Goal: Information Seeking & Learning: Compare options

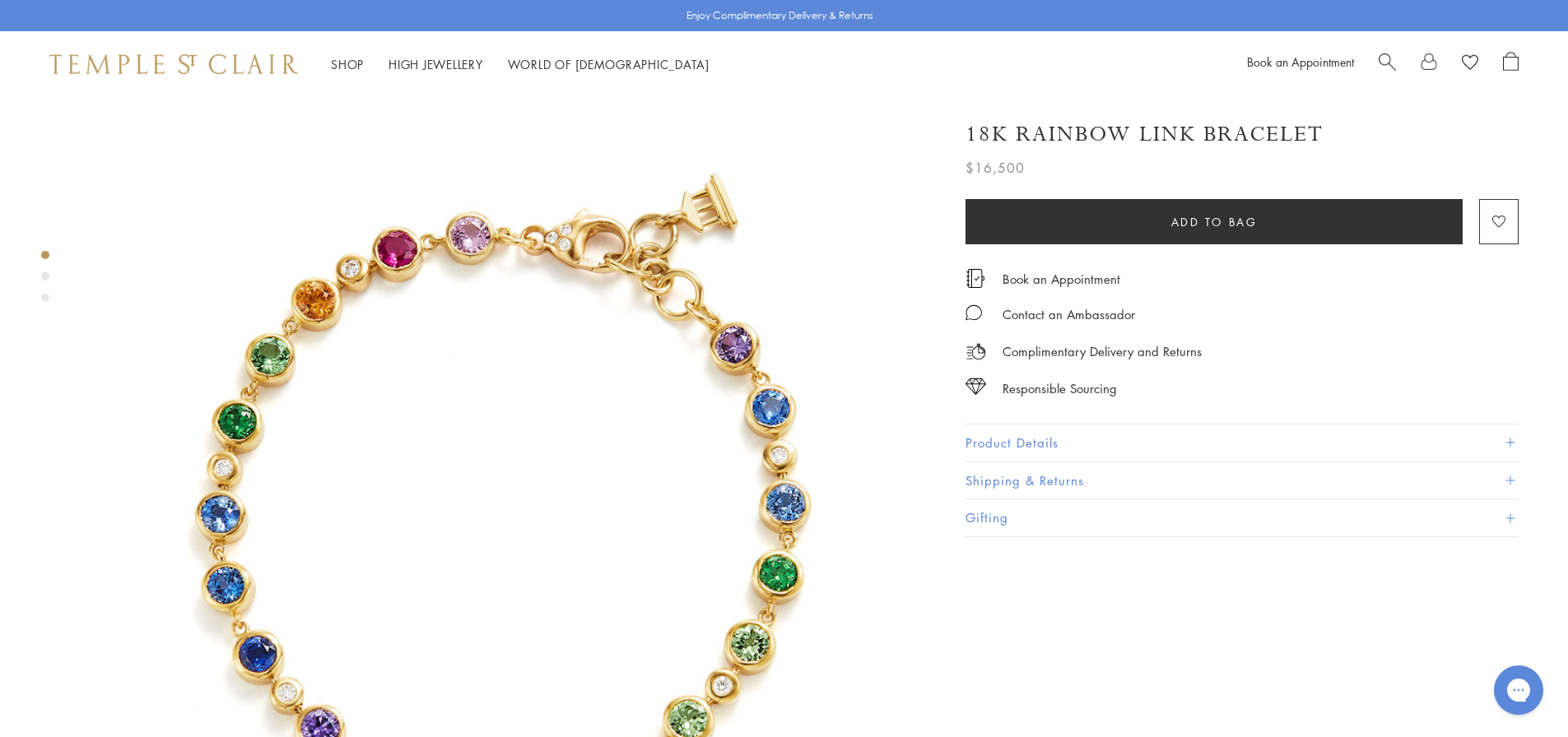
click at [1032, 448] on button "Product Details" at bounding box center [1242, 443] width 553 height 37
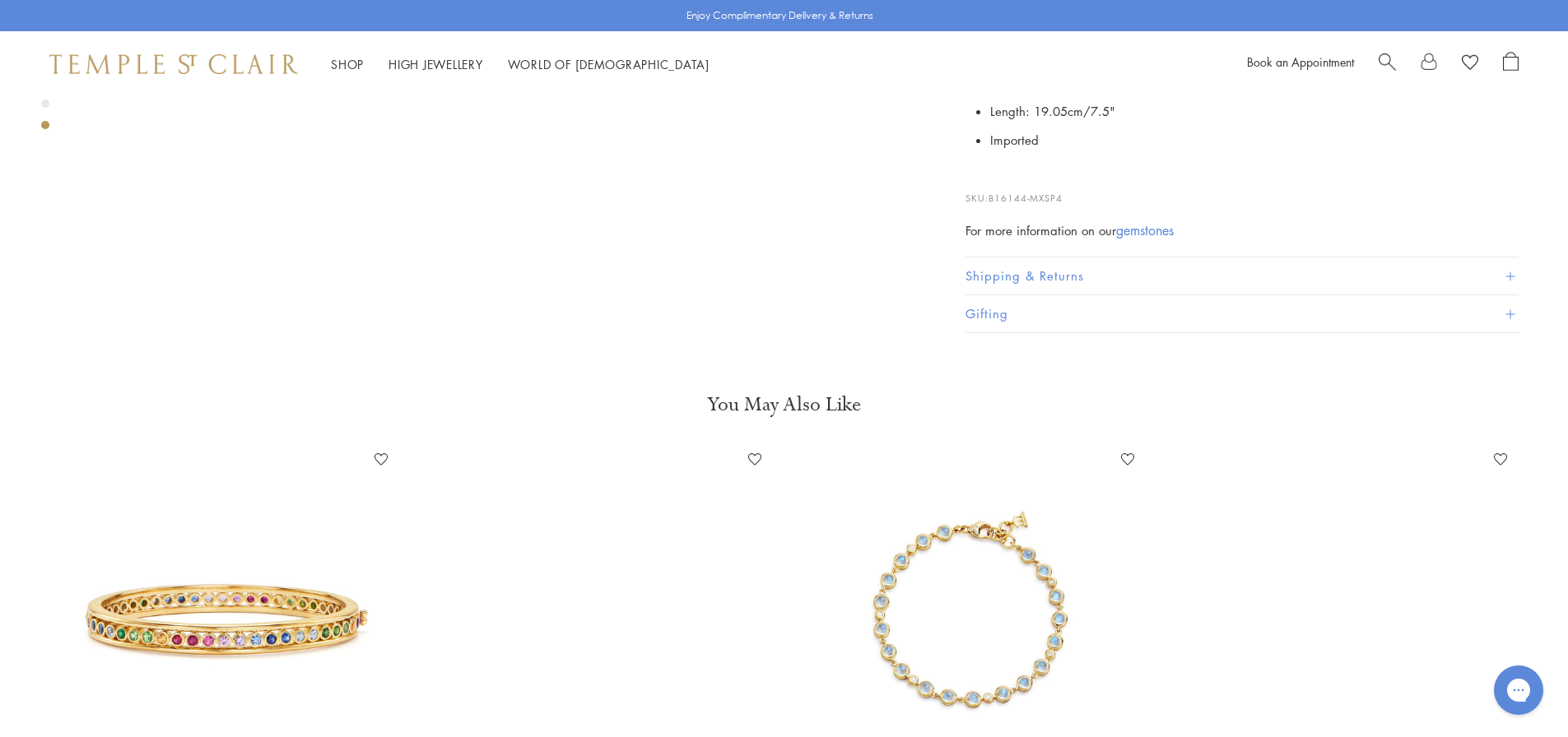
scroll to position [2633, 0]
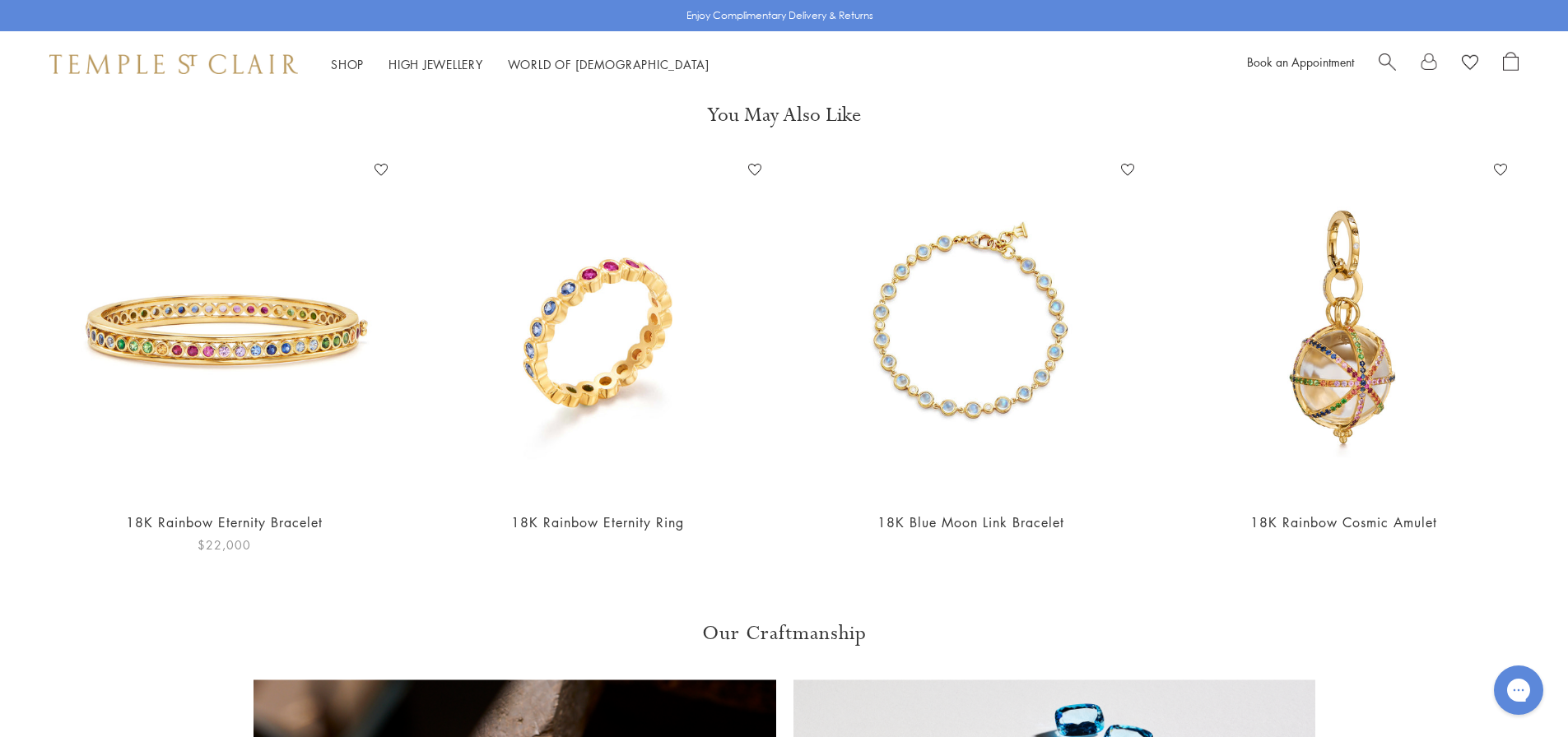
click at [189, 355] on img at bounding box center [224, 327] width 340 height 340
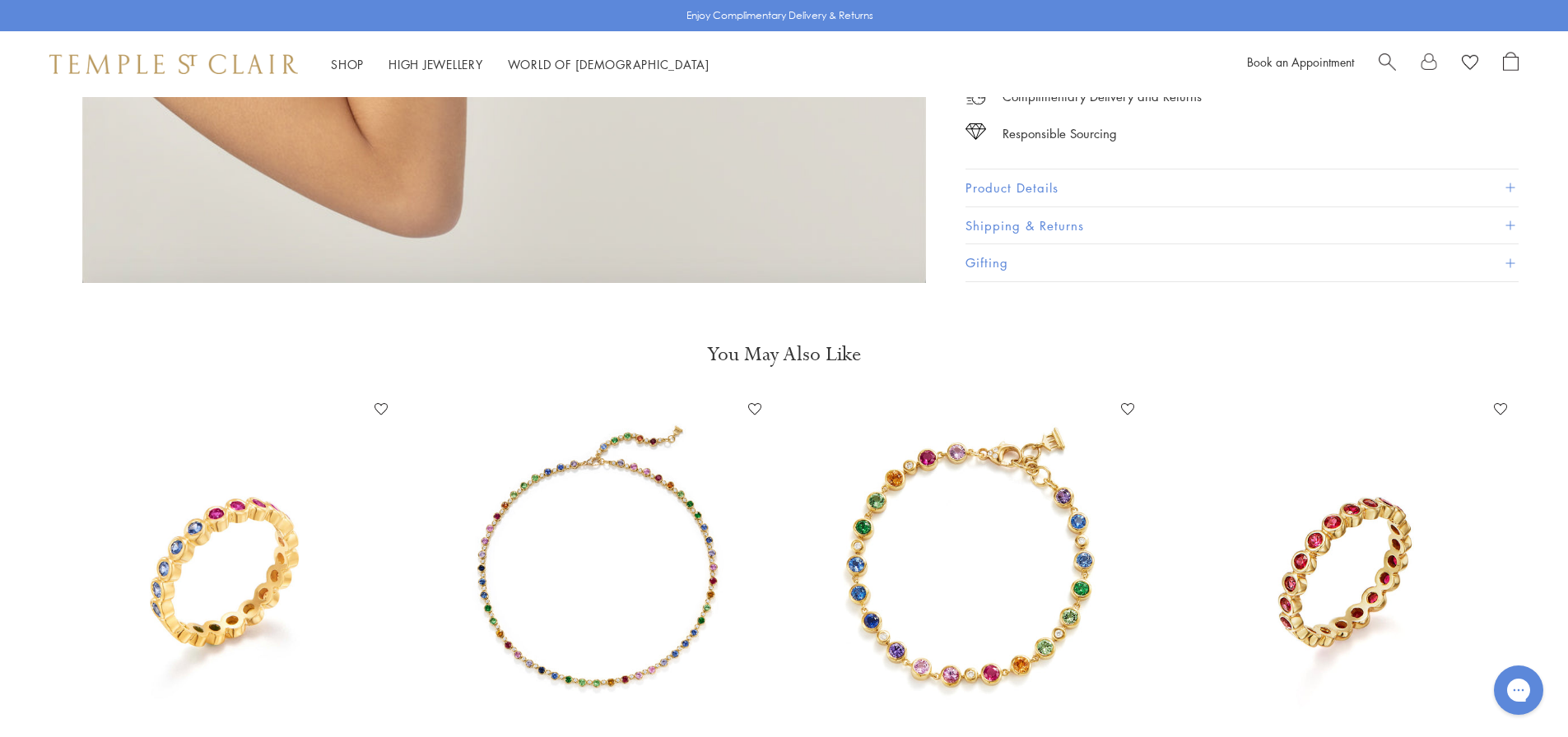
scroll to position [3456, 0]
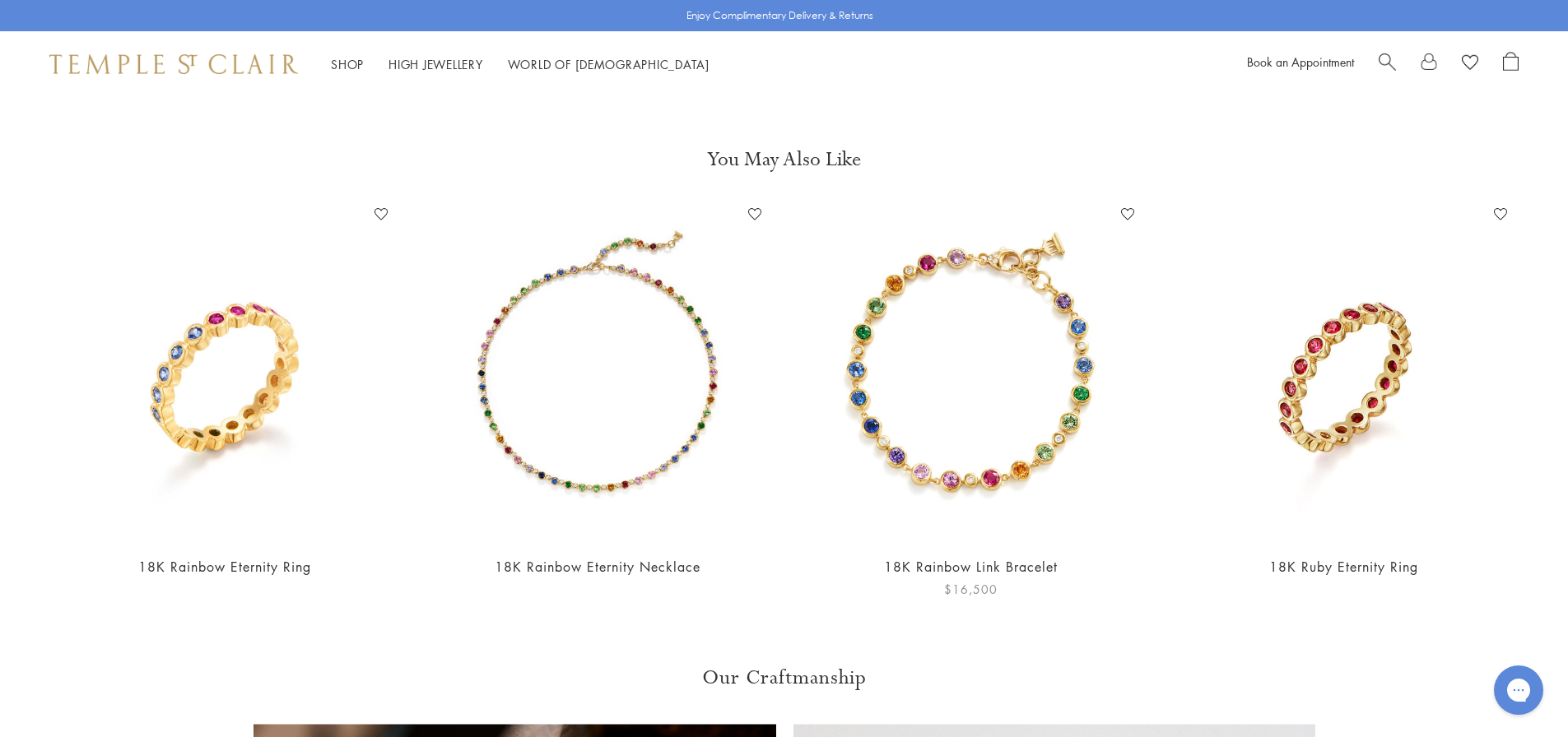
click at [990, 325] on img at bounding box center [970, 371] width 340 height 340
